Goal: Information Seeking & Learning: Learn about a topic

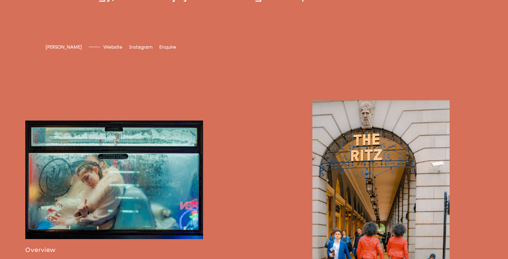
scroll to position [327, 0]
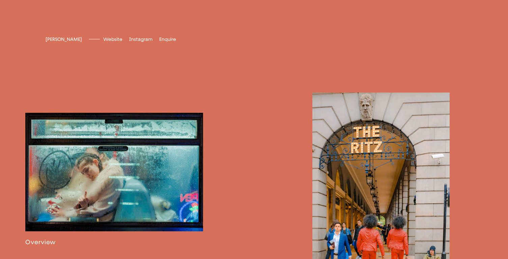
click at [49, 239] on link at bounding box center [114, 179] width 178 height 133
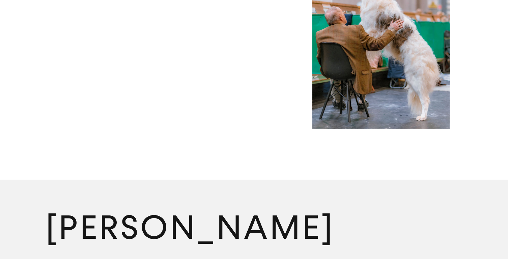
scroll to position [3883, 0]
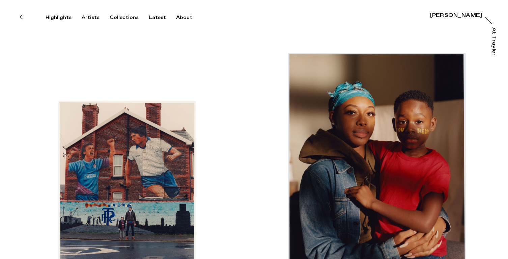
click at [438, 16] on div "[PERSON_NAME]" at bounding box center [456, 15] width 52 height 5
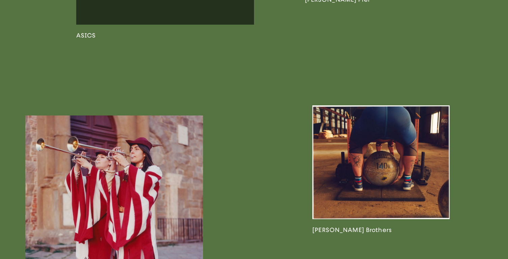
scroll to position [826, 0]
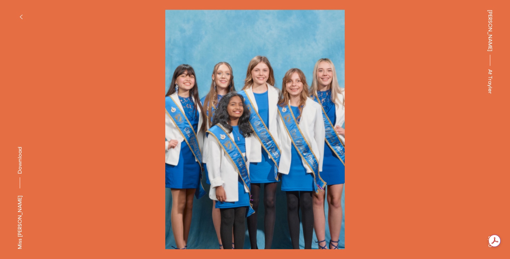
click at [490, 29] on span "[PERSON_NAME]" at bounding box center [490, 31] width 8 height 42
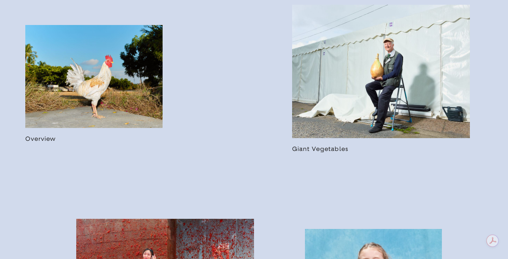
scroll to position [420, 0]
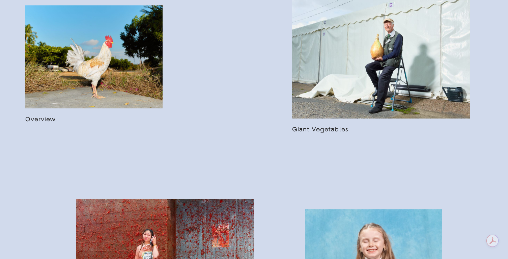
click at [49, 123] on link at bounding box center [93, 63] width 137 height 117
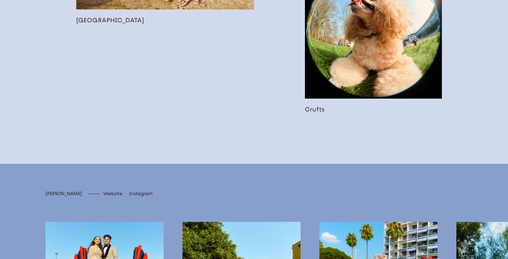
scroll to position [1167, 0]
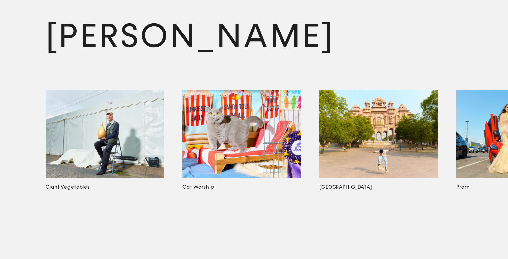
scroll to position [3179, 0]
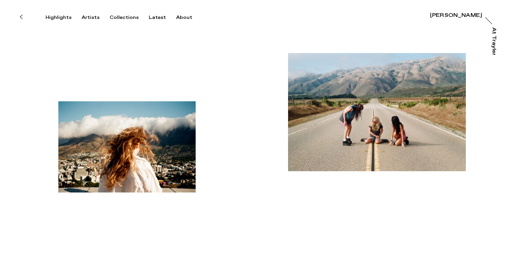
click at [436, 16] on div "Emily Scarlett Romain" at bounding box center [456, 15] width 52 height 5
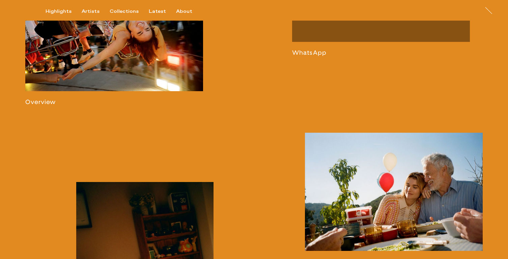
scroll to position [551, 0]
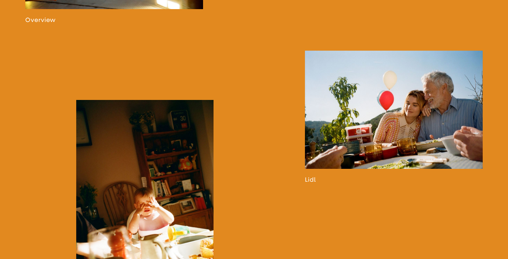
click at [339, 151] on link at bounding box center [394, 117] width 178 height 132
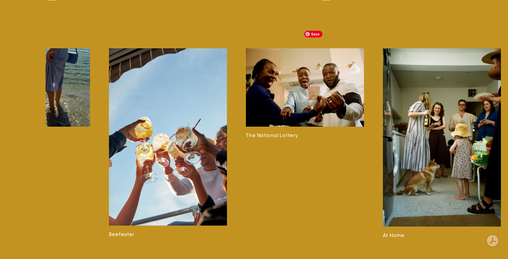
scroll to position [0, 1447]
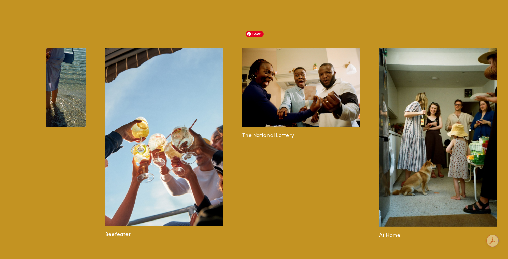
click at [303, 76] on img at bounding box center [301, 87] width 118 height 78
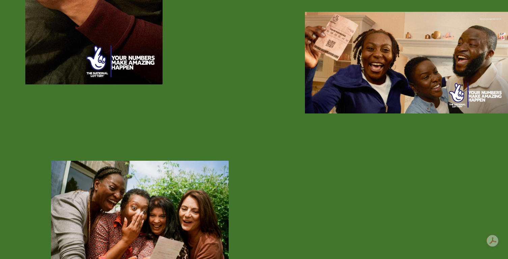
scroll to position [1049, 0]
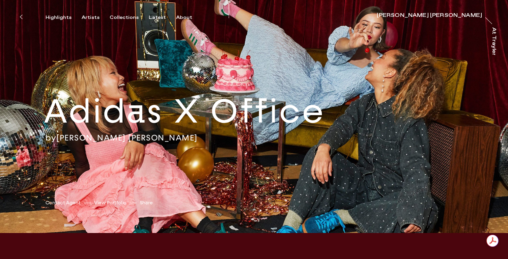
click at [448, 15] on div "Jessica Eliza Ross" at bounding box center [429, 15] width 105 height 5
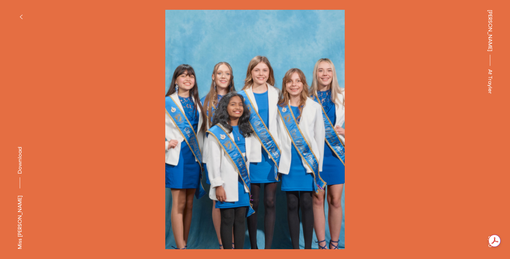
click at [491, 32] on span "[PERSON_NAME]" at bounding box center [490, 31] width 8 height 42
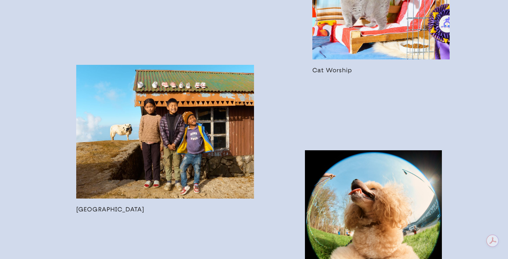
scroll to position [1217, 0]
